Goal: Task Accomplishment & Management: Complete application form

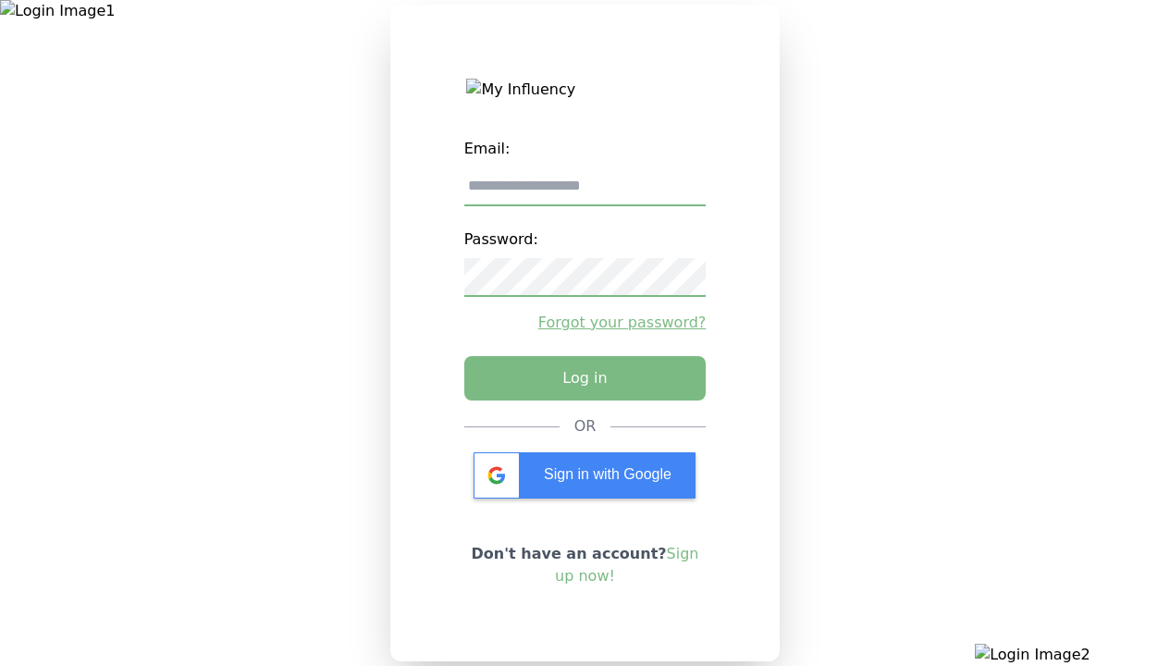
click at [585, 193] on input "email" at bounding box center [585, 186] width 242 height 39
type input "**********"
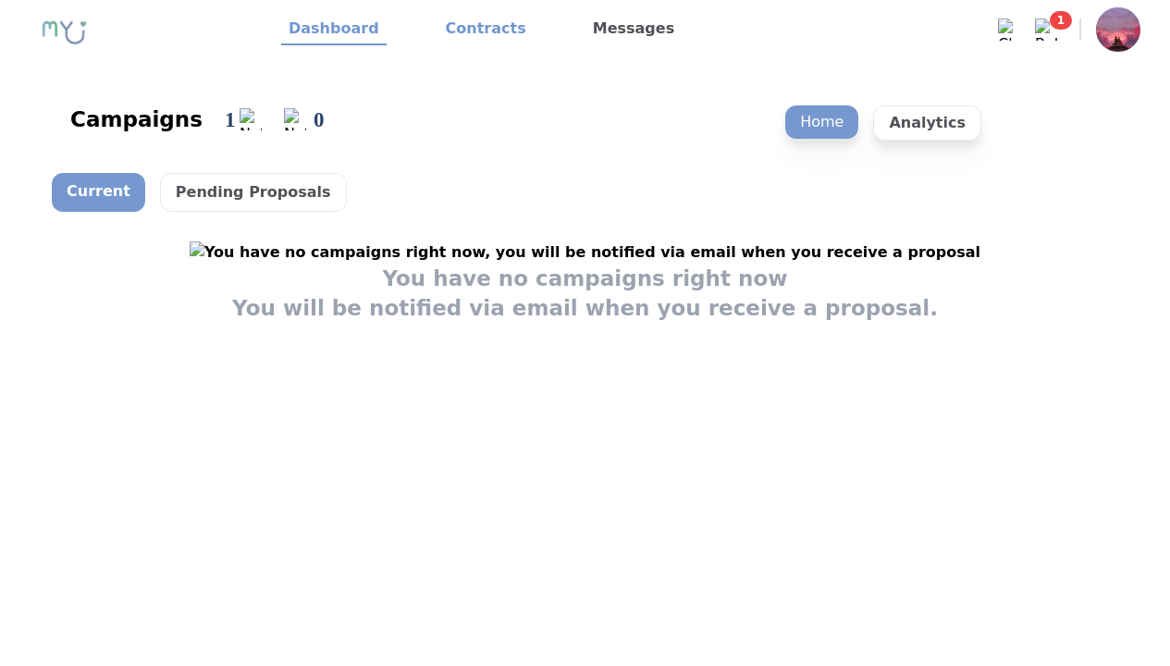
click at [475, 30] on link "Contracts" at bounding box center [485, 29] width 95 height 31
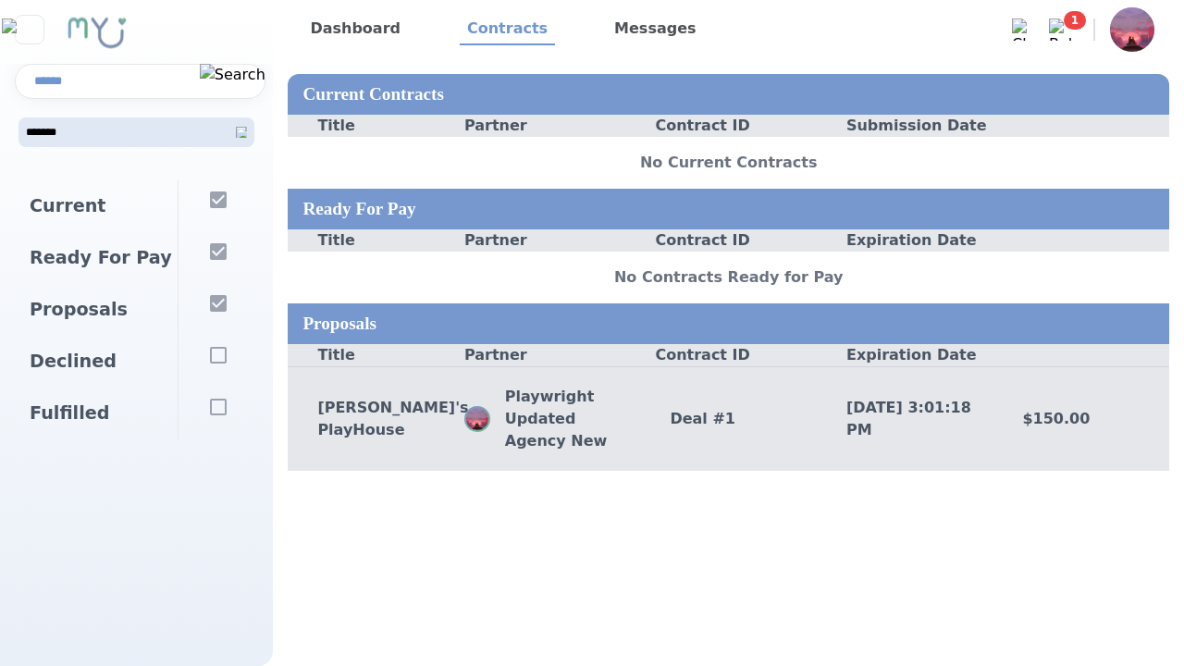
click at [728, 418] on div "Deal # 1" at bounding box center [728, 419] width 177 height 22
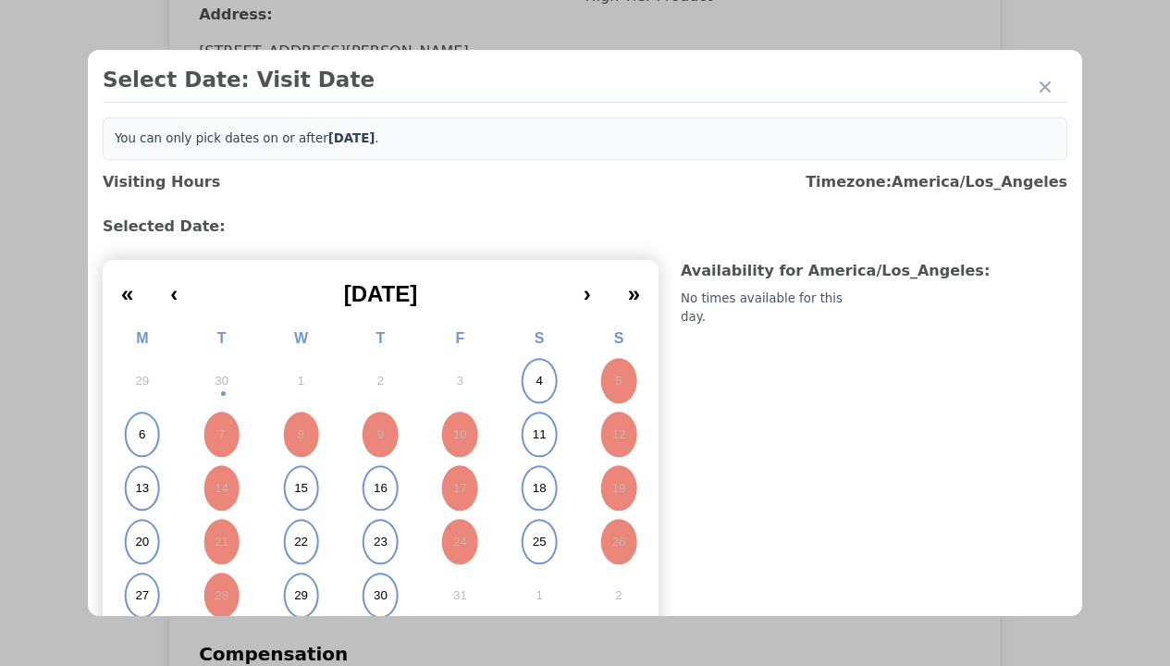
click at [299, 488] on abbr "15" at bounding box center [301, 488] width 14 height 17
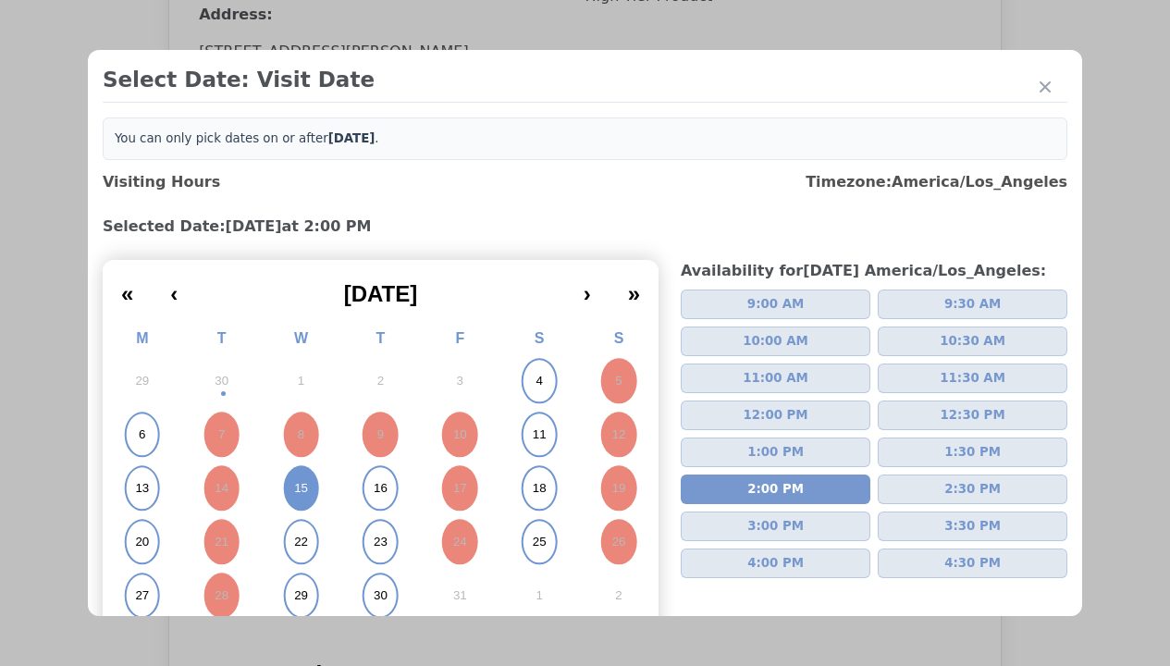
click at [462, 309] on div "Please Select Submission Date" at bounding box center [463, 299] width 190 height 19
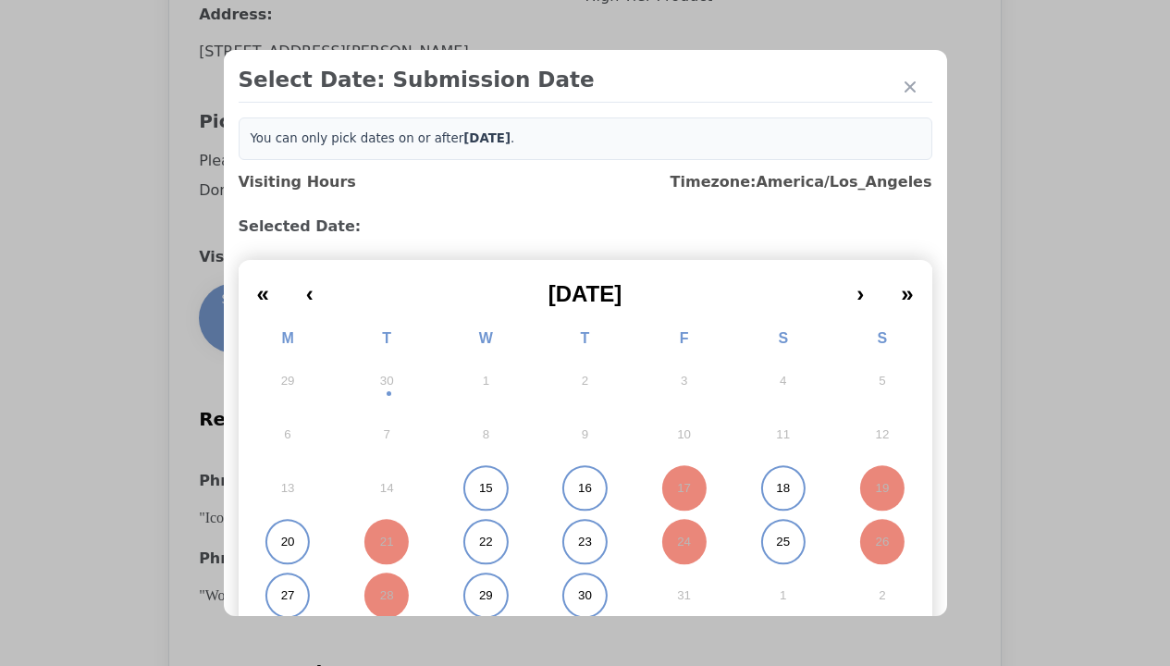
click at [479, 488] on abbr "15" at bounding box center [486, 488] width 14 height 17
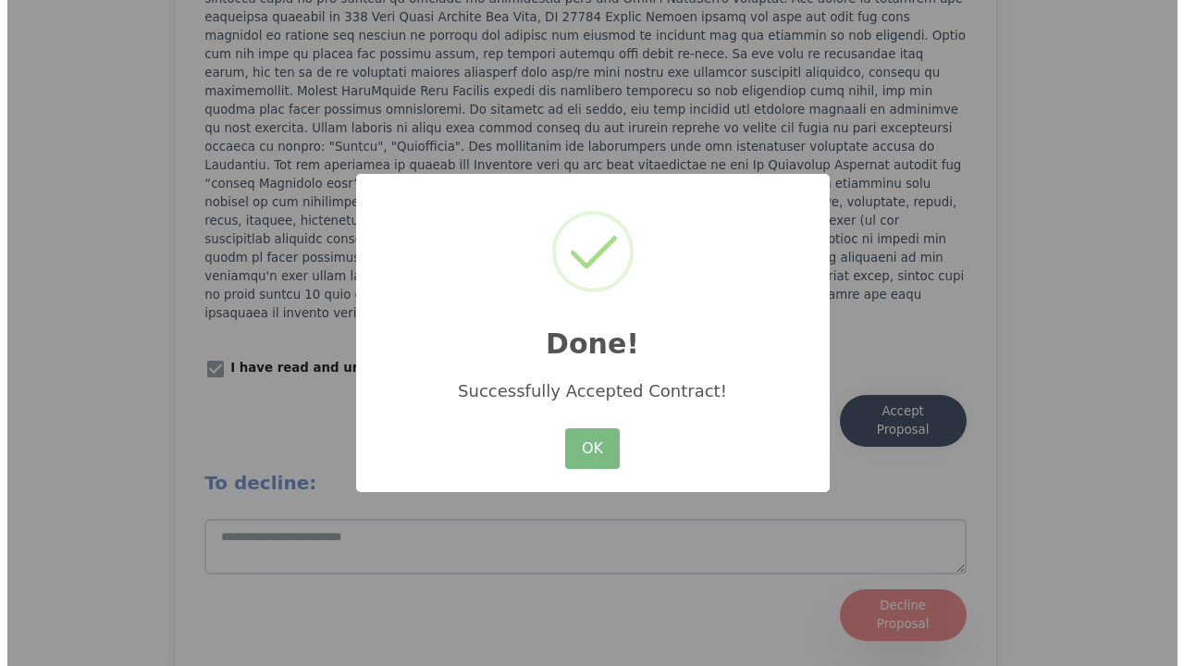
scroll to position [2567, 0]
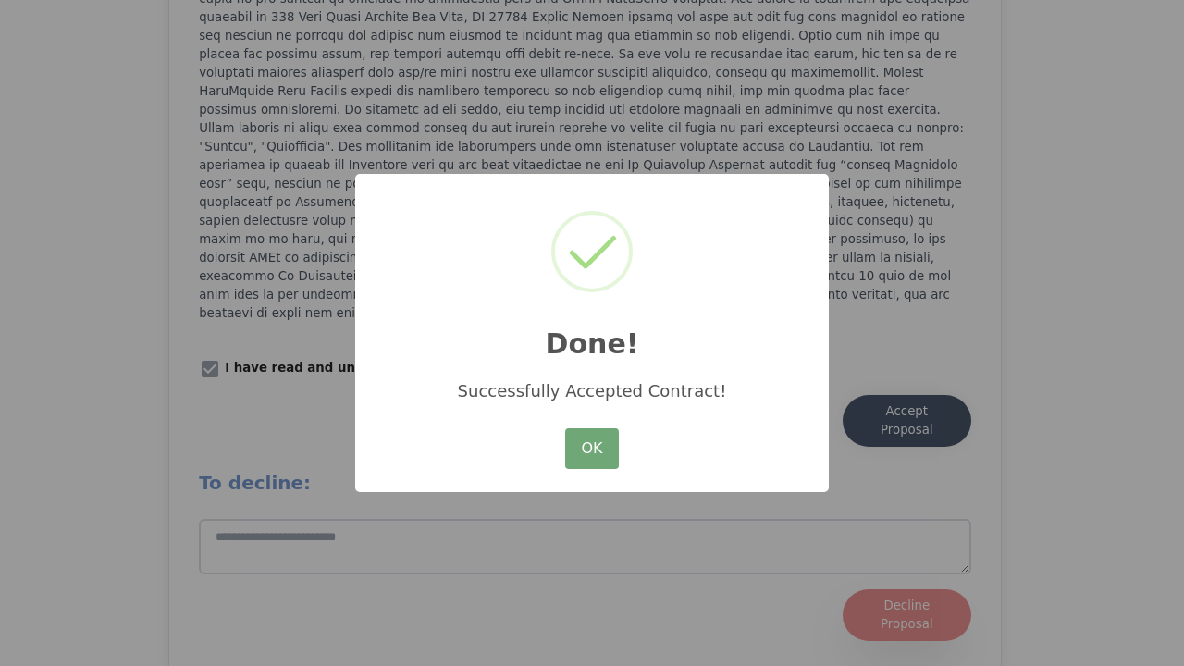
click at [592, 450] on button "OK" at bounding box center [592, 448] width 54 height 41
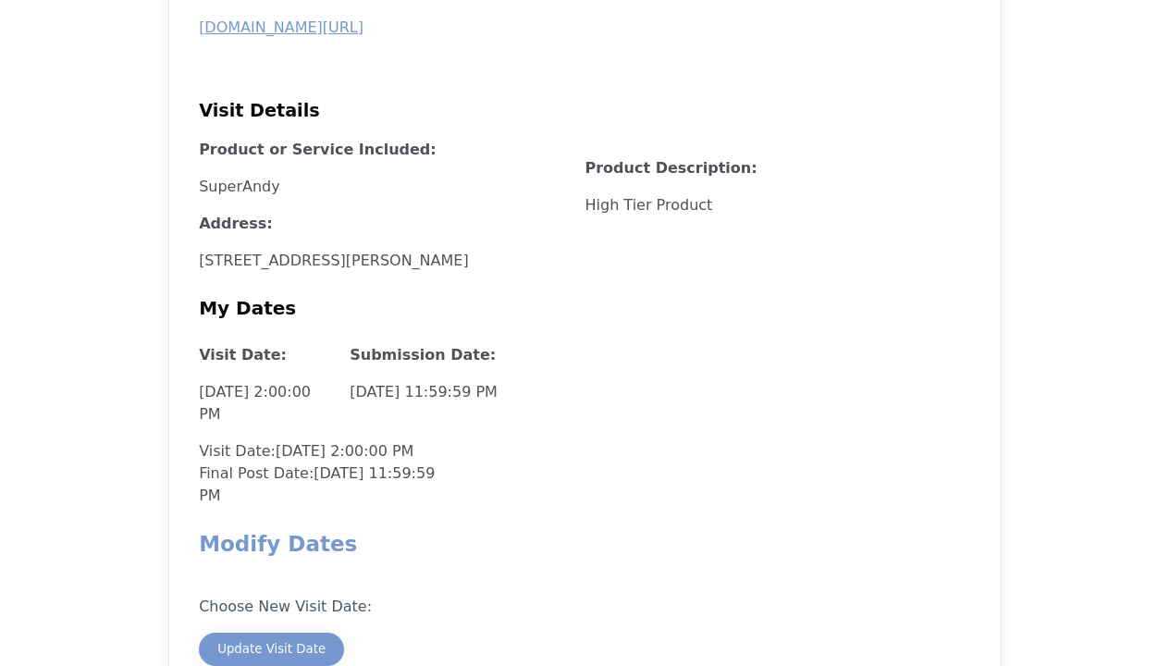
scroll to position [1388, 0]
